Goal: Information Seeking & Learning: Compare options

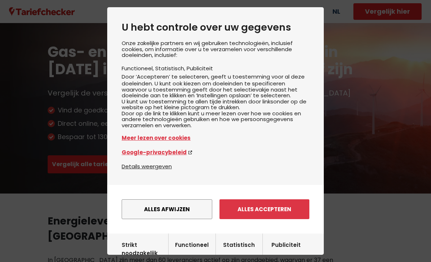
click at [187, 219] on button "Alles afwijzen" at bounding box center [167, 210] width 91 height 20
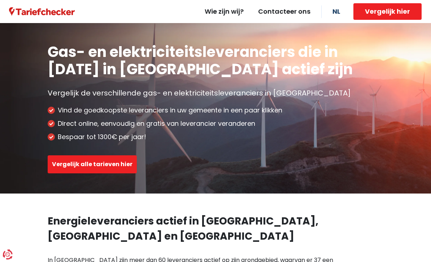
click at [70, 168] on button "Vergelijk alle tarieven hier" at bounding box center [92, 165] width 89 height 18
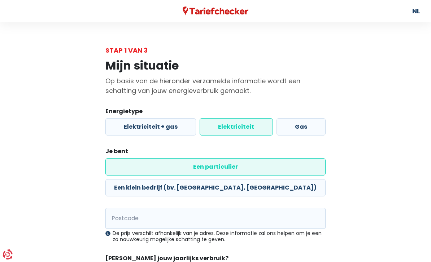
scroll to position [9, 0]
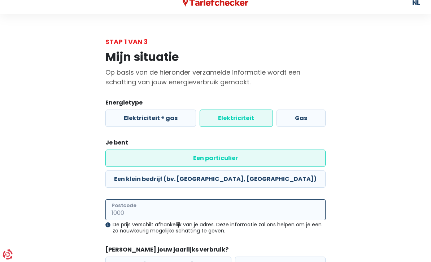
click at [112, 200] on input "Postcode" at bounding box center [215, 210] width 220 height 21
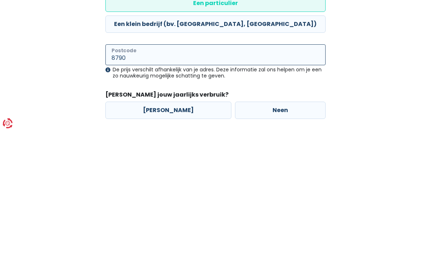
scroll to position [35, 0]
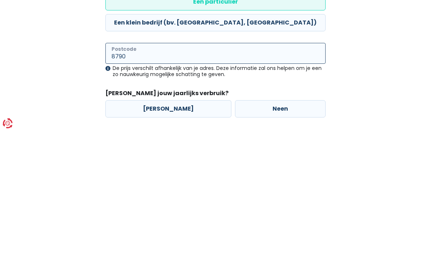
type input "8790"
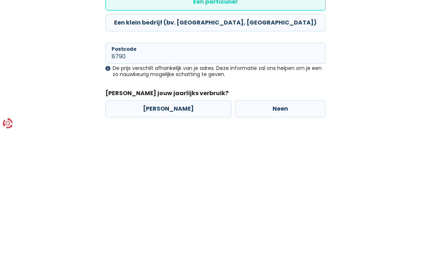
click at [301, 232] on label "Neen" at bounding box center [280, 240] width 91 height 17
click at [301, 232] on input "Neen" at bounding box center [280, 240] width 91 height 17
radio input "true"
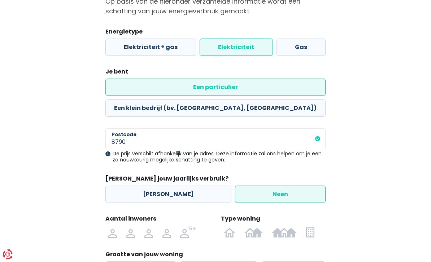
scroll to position [109, 0]
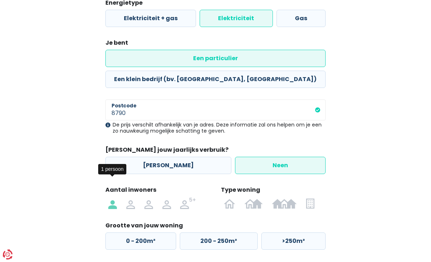
click at [112, 198] on img at bounding box center [112, 204] width 9 height 12
click at [112, 198] on input "radio" at bounding box center [113, 204] width 18 height 12
radio input "true"
click at [0, 0] on img at bounding box center [0, 0] width 0 height 0
click at [311, 198] on input "radio" at bounding box center [310, 204] width 18 height 12
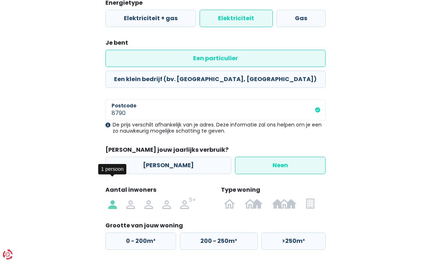
radio input "true"
click at [245, 233] on label "50 - 100m²" at bounding box center [217, 241] width 76 height 17
click at [245, 233] on input "50 - 100m²" at bounding box center [217, 241] width 76 height 17
radio input "true"
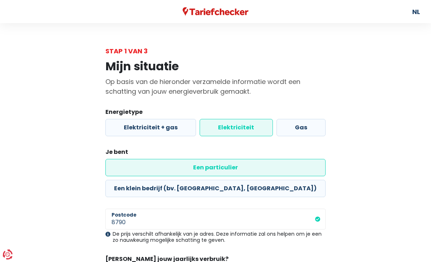
select select
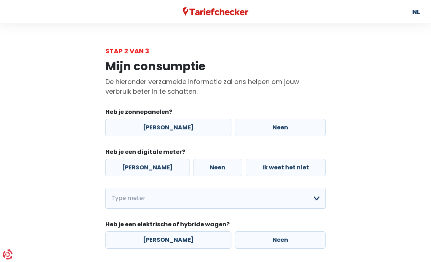
click at [190, 124] on label "[PERSON_NAME]" at bounding box center [168, 127] width 126 height 17
click at [190, 124] on input "[PERSON_NAME]" at bounding box center [168, 127] width 126 height 17
radio input "true"
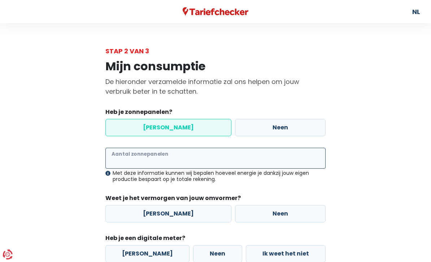
click at [240, 164] on input "Aantal zonnepanelen" at bounding box center [215, 158] width 220 height 21
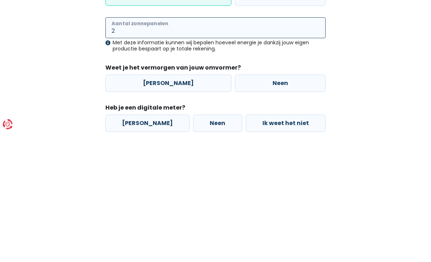
type input "2"
click at [314, 194] on legend "Weet je het vermorgen van jouw omvormer?" at bounding box center [215, 199] width 220 height 11
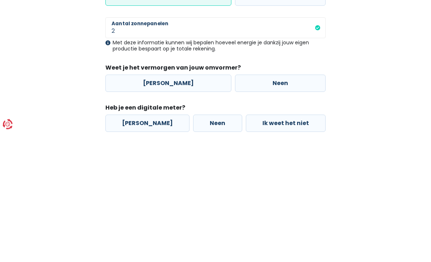
scroll to position [106, 0]
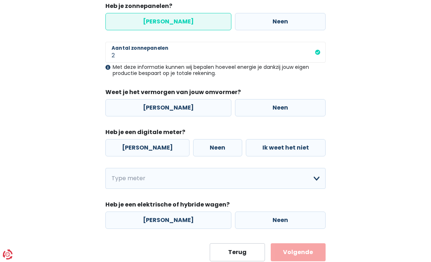
click at [305, 103] on label "Neen" at bounding box center [280, 107] width 91 height 17
click at [305, 103] on input "Neen" at bounding box center [280, 107] width 91 height 17
radio input "true"
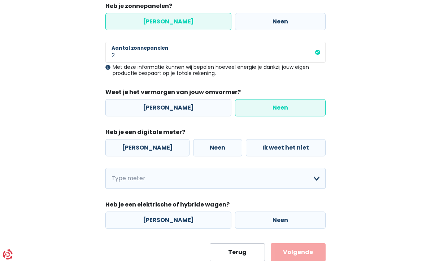
click at [311, 151] on label "Ik weet het niet" at bounding box center [286, 147] width 80 height 17
click at [311, 151] on input "Ik weet het niet" at bounding box center [286, 147] width 80 height 17
radio input "true"
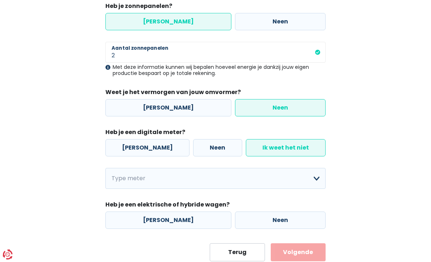
click at [126, 150] on label "[PERSON_NAME]" at bounding box center [147, 147] width 84 height 17
click at [126, 150] on input "[PERSON_NAME]" at bounding box center [147, 147] width 84 height 17
radio input "true"
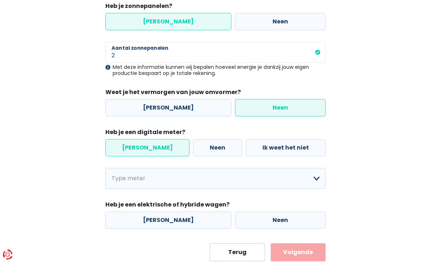
click at [305, 147] on label "Ik weet het niet" at bounding box center [286, 147] width 80 height 17
click at [305, 147] on input "Ik weet het niet" at bounding box center [286, 147] width 80 height 17
radio input "true"
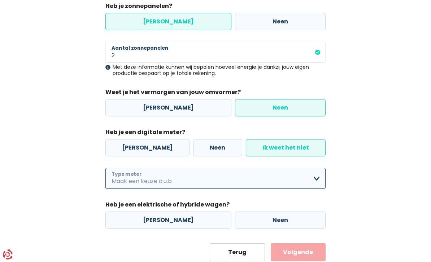
click at [313, 182] on select "Enkelvoudig Tweevoudig Enkelvoudig + uitsluitend nachttarief Tweevoudig + uitsl…" at bounding box center [215, 178] width 220 height 21
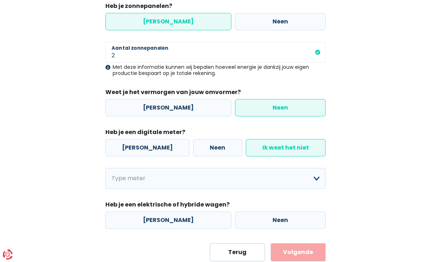
click at [122, 141] on label "[PERSON_NAME]" at bounding box center [147, 147] width 84 height 17
click at [122, 141] on input "[PERSON_NAME]" at bounding box center [147, 147] width 84 height 17
radio input "true"
radio input "false"
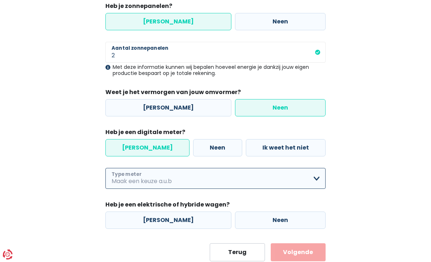
click at [114, 183] on select "Enkelvoudig Tweevoudig Enkelvoudig + uitsluitend nachttarief Tweevoudig + uitsl…" at bounding box center [215, 178] width 220 height 21
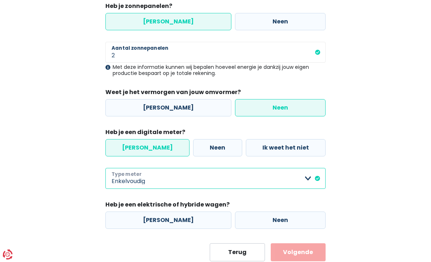
click at [124, 187] on select "Enkelvoudig Tweevoudig Enkelvoudig + uitsluitend nachttarief Tweevoudig + uitsl…" at bounding box center [215, 178] width 220 height 21
select select "day_single_rate"
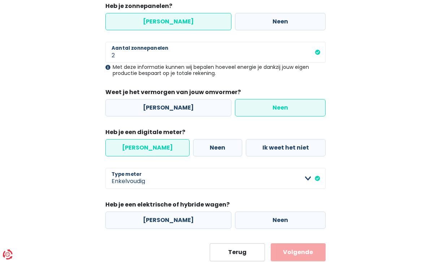
click at [284, 222] on label "Neen" at bounding box center [280, 220] width 91 height 17
click at [284, 222] on input "Neen" at bounding box center [280, 220] width 91 height 17
radio input "true"
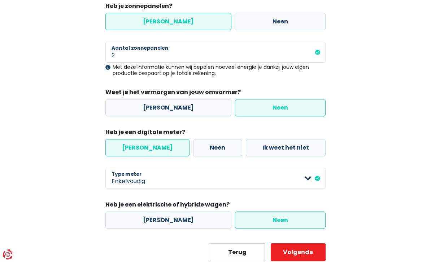
click at [299, 250] on button "Volgende" at bounding box center [298, 253] width 55 height 18
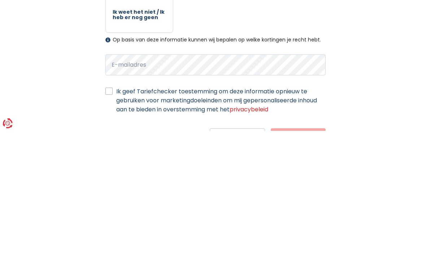
scroll to position [140, 0]
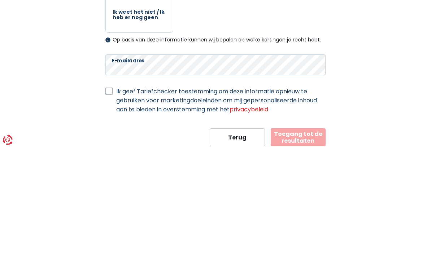
click at [117, 202] on label "Ik geef Tariefchecker toestemming om deze informatie opnieuw te gebruiken voor …" at bounding box center [220, 215] width 209 height 27
click at [113, 202] on input "Ik geef Tariefchecker toestemming om deze informatie opnieuw te gebruiken voor …" at bounding box center [108, 205] width 7 height 7
checkbox input "true"
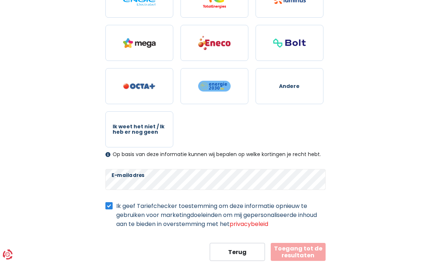
click at [303, 253] on button "Toegang tot de resultaten" at bounding box center [298, 252] width 55 height 18
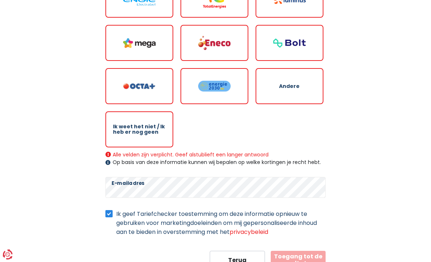
scroll to position [109, 0]
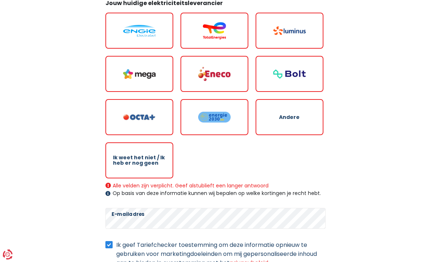
click at [135, 163] on span "Ik weet het niet / Ik heb er nog geen" at bounding box center [139, 160] width 53 height 11
click at [135, 163] on input "Ik weet het niet / Ik heb er nog geen" at bounding box center [139, 161] width 68 height 36
radio input "true"
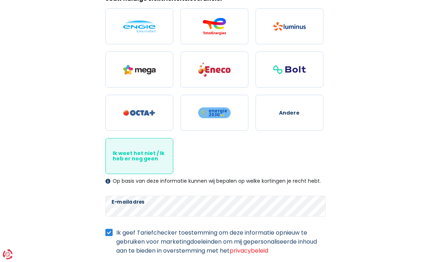
scroll to position [140, 0]
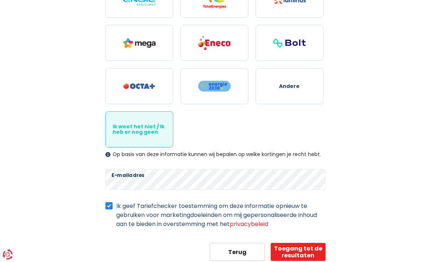
click at [310, 256] on button "Toegang tot de resultaten" at bounding box center [298, 252] width 55 height 18
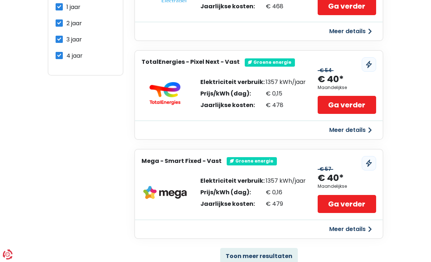
scroll to position [494, 0]
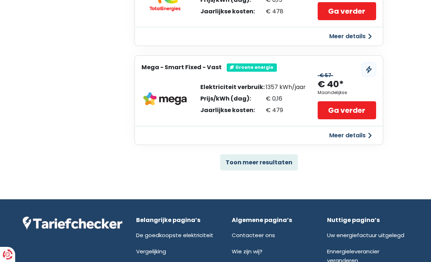
click at [281, 157] on button "Toon meer resultaten" at bounding box center [259, 162] width 78 height 16
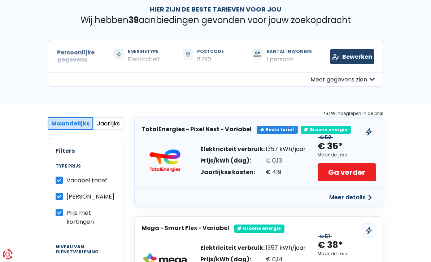
scroll to position [36, 0]
click at [366, 174] on link "Ga verder" at bounding box center [347, 172] width 59 height 18
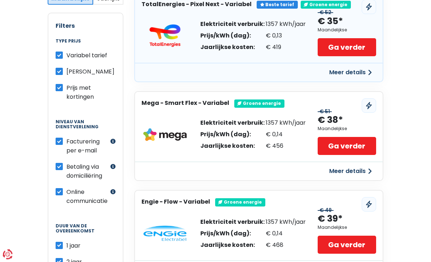
scroll to position [163, 0]
